Goal: Information Seeking & Learning: Learn about a topic

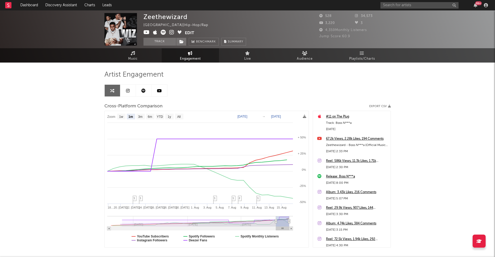
select select "1m"
click at [403, 4] on input "text" at bounding box center [419, 5] width 78 height 7
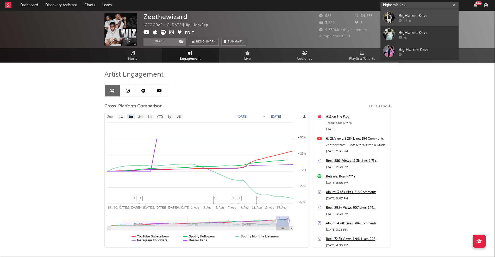
type input "bighomie kevi"
click at [422, 13] on div "BigHomie Kevi" at bounding box center [427, 15] width 57 height 6
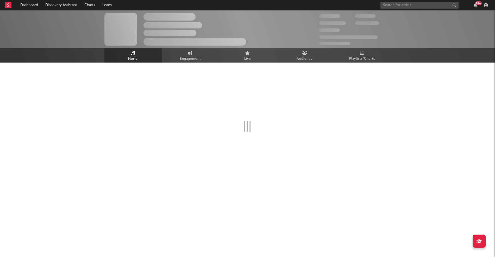
select select "1w"
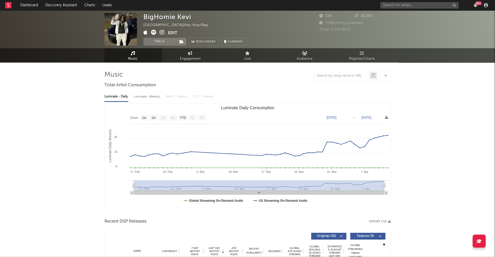
click at [150, 98] on div "Luminate - Weekly" at bounding box center [147, 96] width 27 height 9
select select "6m"
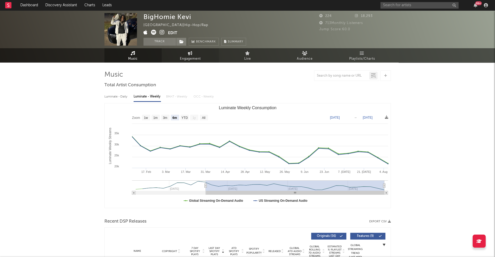
click at [193, 59] on span "Engagement" at bounding box center [190, 59] width 21 height 6
select select "1w"
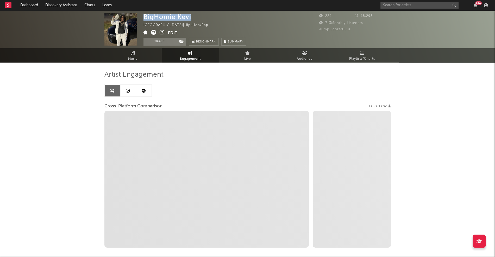
drag, startPoint x: 144, startPoint y: 16, endPoint x: 190, endPoint y: 18, distance: 46.1
click at [190, 18] on div "BigHomie Kevi" at bounding box center [167, 17] width 48 height 8
copy div "BigHomie Kevi"
select select "1m"
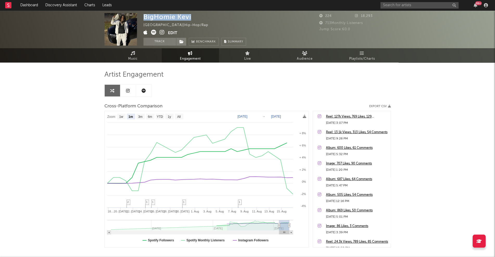
drag, startPoint x: 117, startPoint y: 58, endPoint x: 86, endPoint y: 63, distance: 31.2
click at [117, 58] on link "Music" at bounding box center [132, 55] width 57 height 14
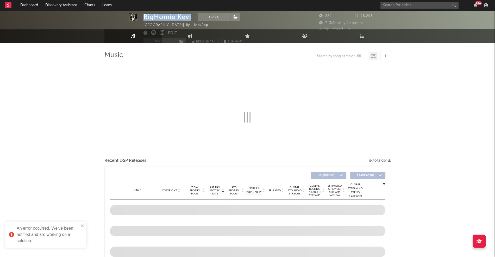
select select "1w"
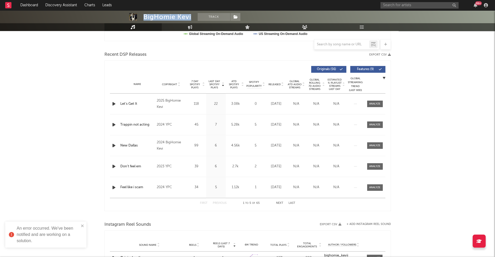
scroll to position [168, 0]
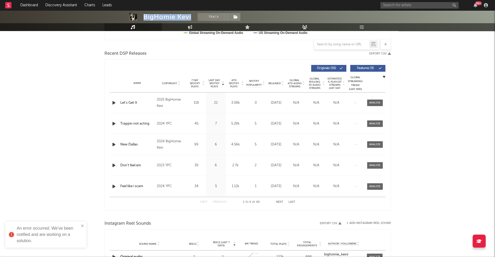
click at [113, 122] on icon "button" at bounding box center [113, 123] width 5 height 7
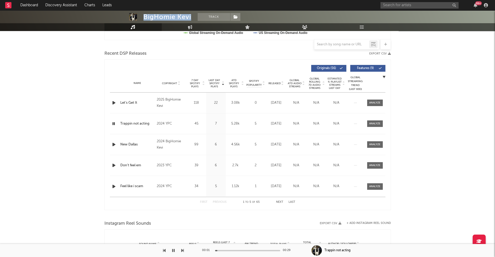
click at [112, 123] on icon "button" at bounding box center [113, 123] width 5 height 7
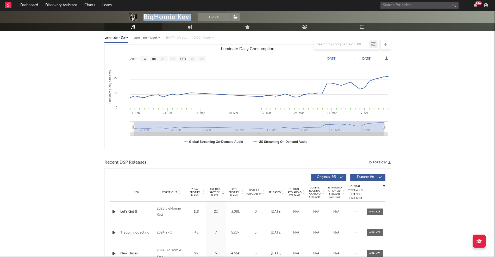
scroll to position [0, 0]
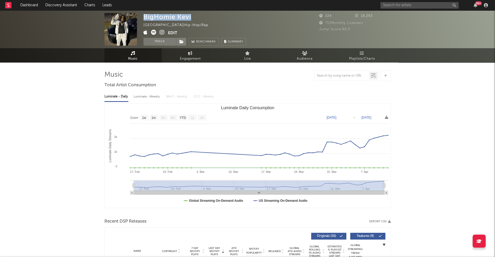
click at [161, 31] on icon at bounding box center [162, 32] width 5 height 5
click at [413, 5] on input "text" at bounding box center [419, 5] width 78 height 7
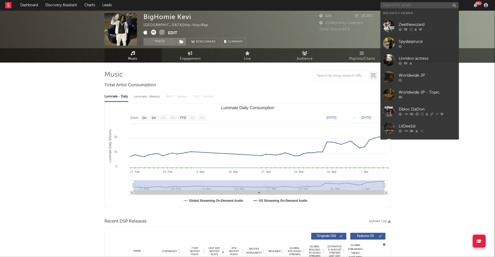
paste input "Ceemuneygang [PERSON_NAME]"
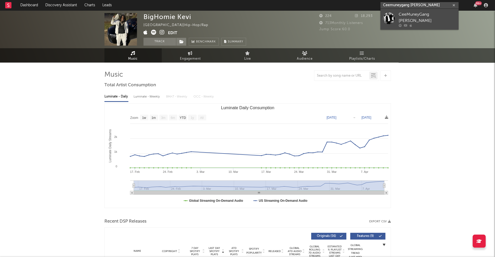
type input "Ceemuneygang [PERSON_NAME]"
click at [422, 14] on div "CeeMuneyGang [PERSON_NAME]" at bounding box center [427, 17] width 57 height 12
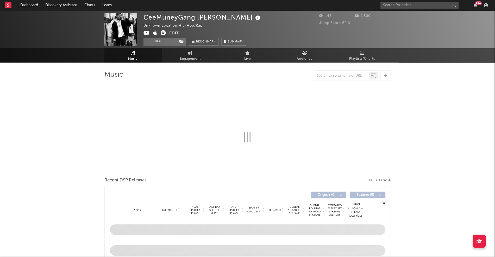
select select "1w"
